Goal: Navigation & Orientation: Find specific page/section

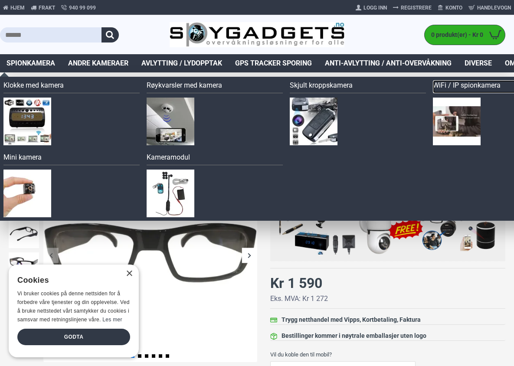
click at [467, 82] on link "WiFi / IP spionkamera" at bounding box center [501, 86] width 136 height 13
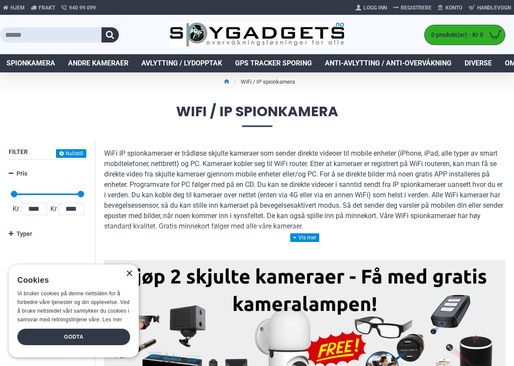
click at [130, 273] on div "×" at bounding box center [129, 274] width 7 height 7
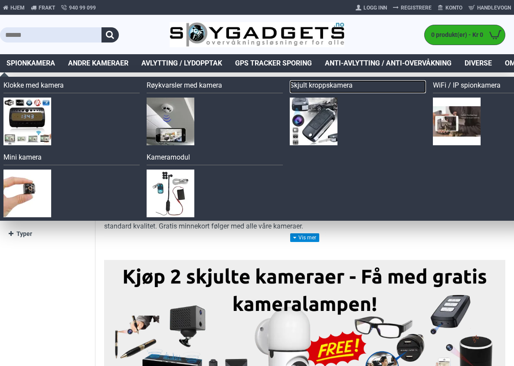
click at [318, 86] on link "Skjult kroppskamera" at bounding box center [358, 86] width 136 height 13
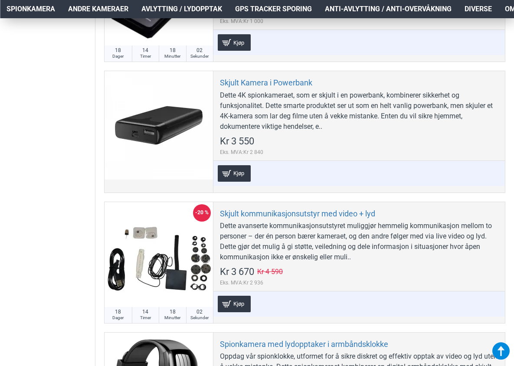
scroll to position [1519, 0]
